Goal: Information Seeking & Learning: Learn about a topic

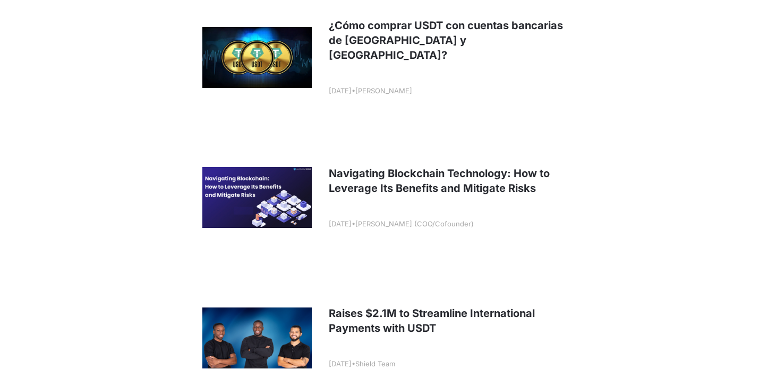
scroll to position [1845, 0]
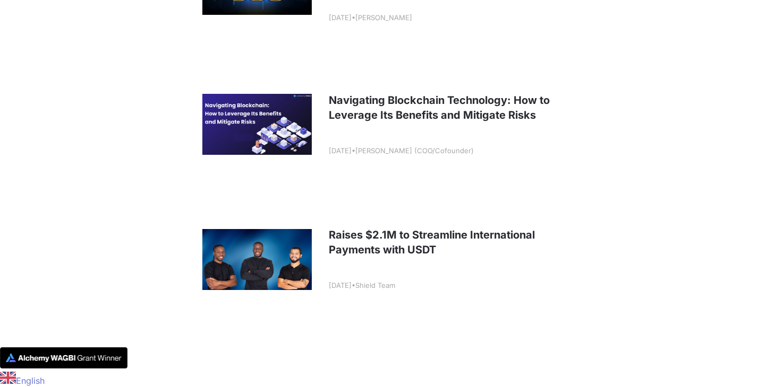
click at [366, 243] on link at bounding box center [383, 260] width 393 height 132
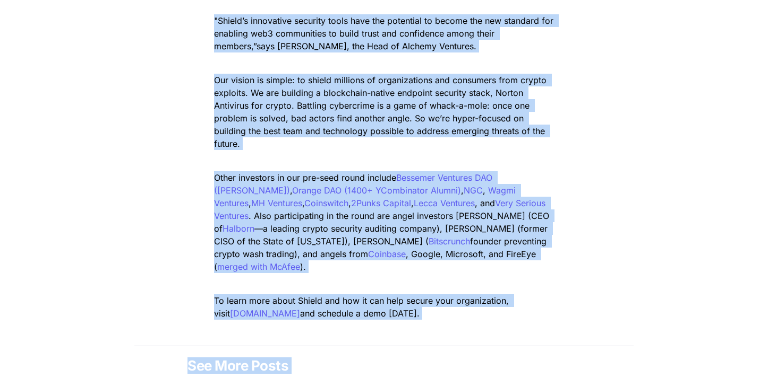
scroll to position [1606, 0]
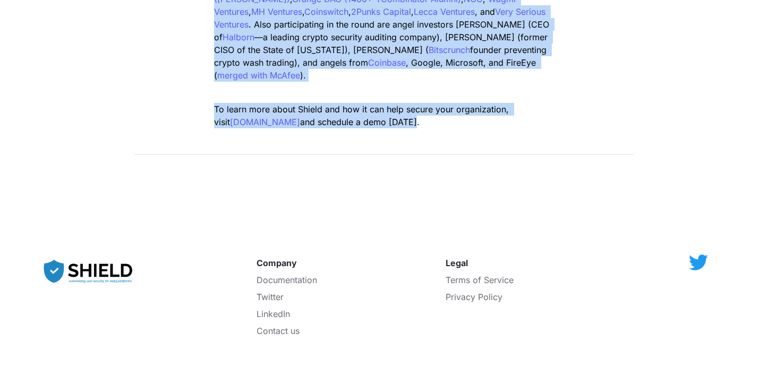
drag, startPoint x: 200, startPoint y: 257, endPoint x: 477, endPoint y: 117, distance: 310.0
copy div "Loremi $8.0D sita c43a ELI, Seddoe, tem inci Utlab, et dol magnaal en adminimv …"
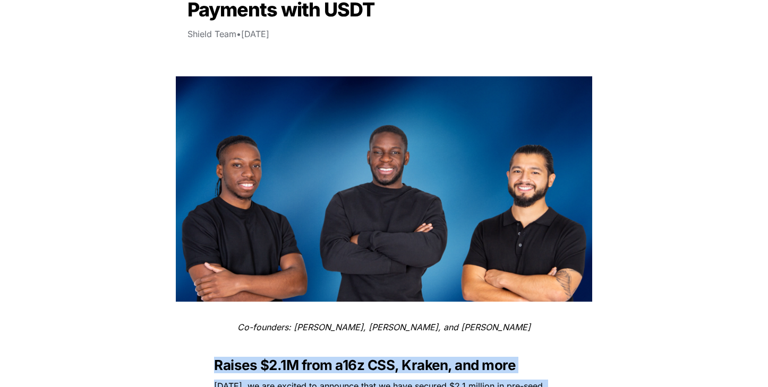
scroll to position [167, 0]
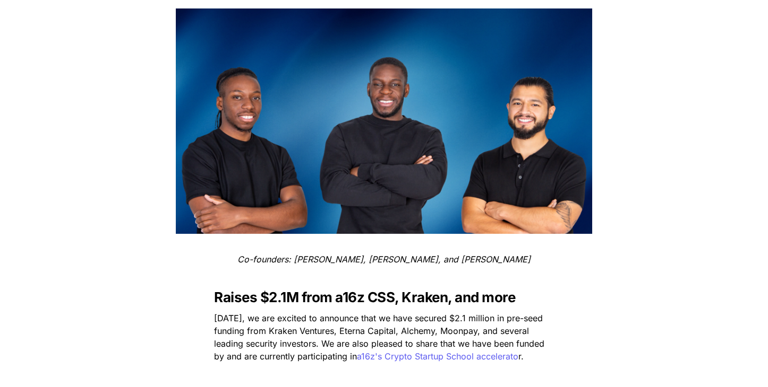
click at [262, 282] on p at bounding box center [384, 276] width 372 height 17
click at [263, 297] on span "Raises $2.1M from a16z CSS, Kraken, and more" at bounding box center [364, 297] width 301 height 16
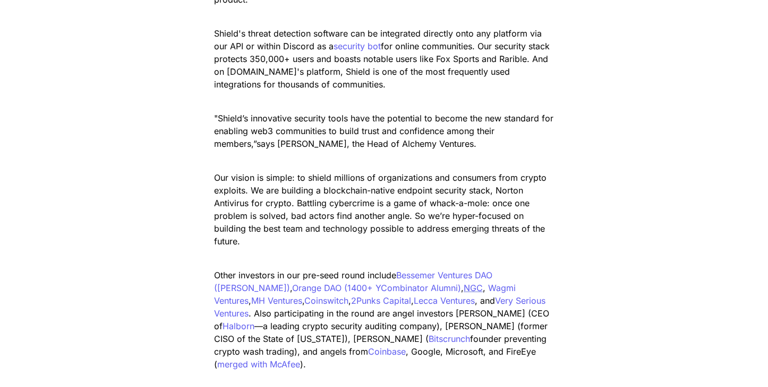
scroll to position [1309, 0]
